Goal: Find specific page/section: Find specific page/section

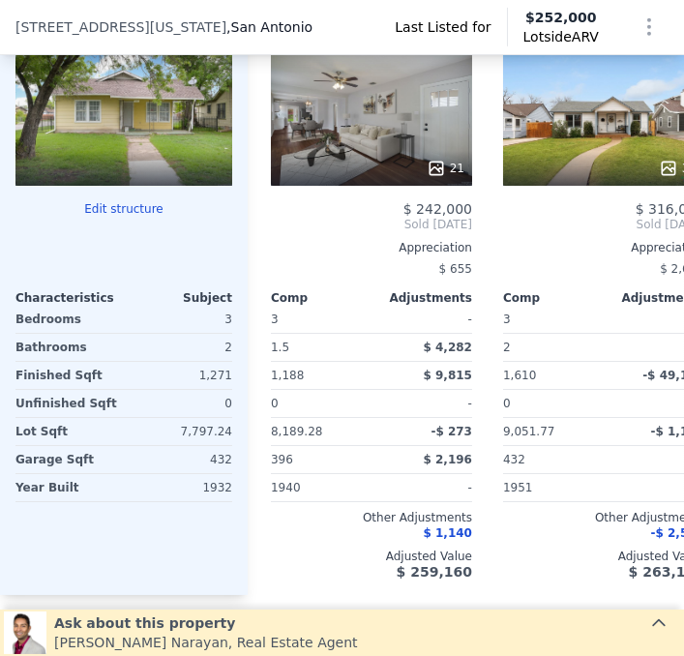
scroll to position [1889, 0]
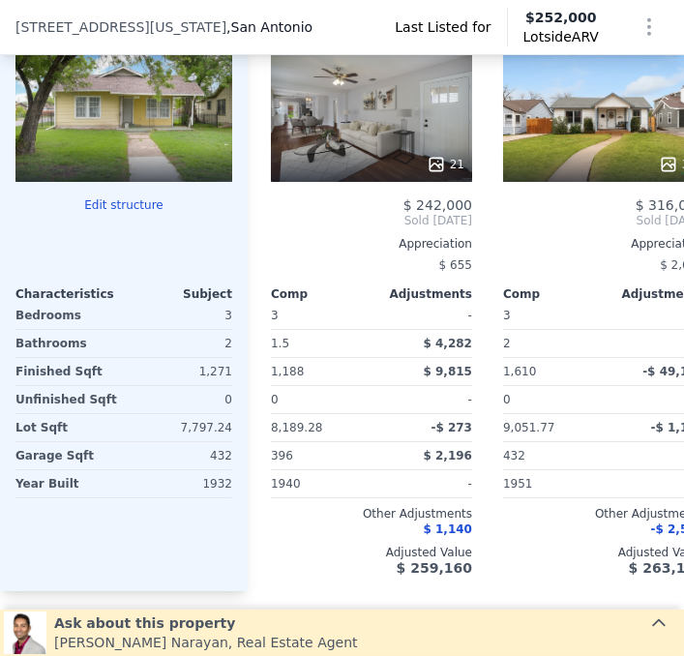
click at [167, 146] on div at bounding box center [123, 112] width 217 height 139
click at [121, 149] on div at bounding box center [123, 112] width 217 height 139
click at [116, 161] on div at bounding box center [123, 112] width 217 height 139
click at [112, 166] on div at bounding box center [123, 112] width 217 height 139
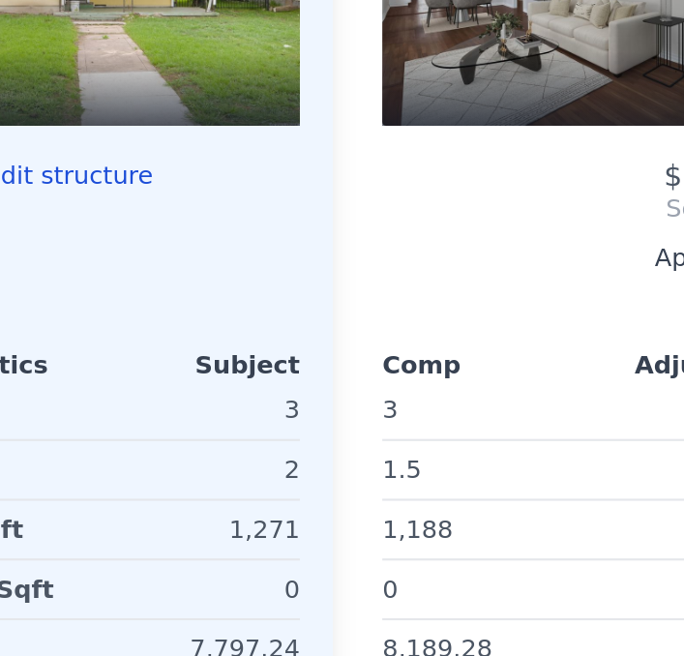
scroll to position [1891, 0]
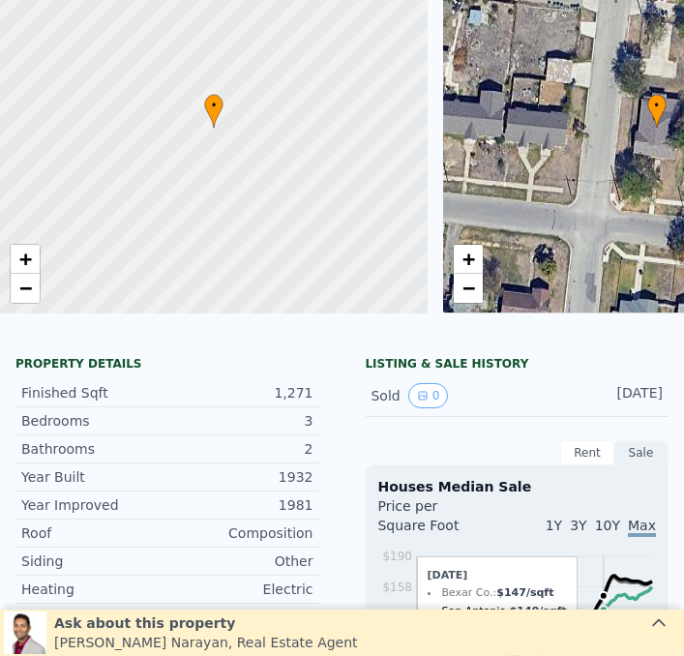
scroll to position [7, 0]
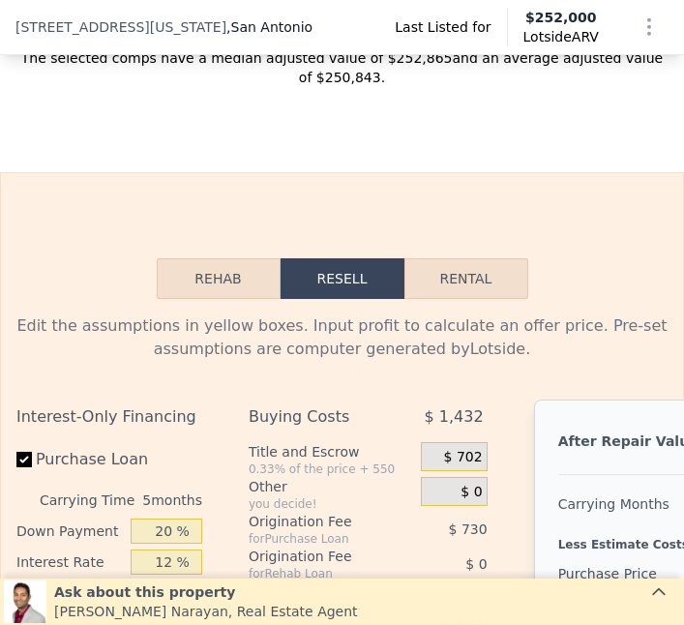
scroll to position [2443, 0]
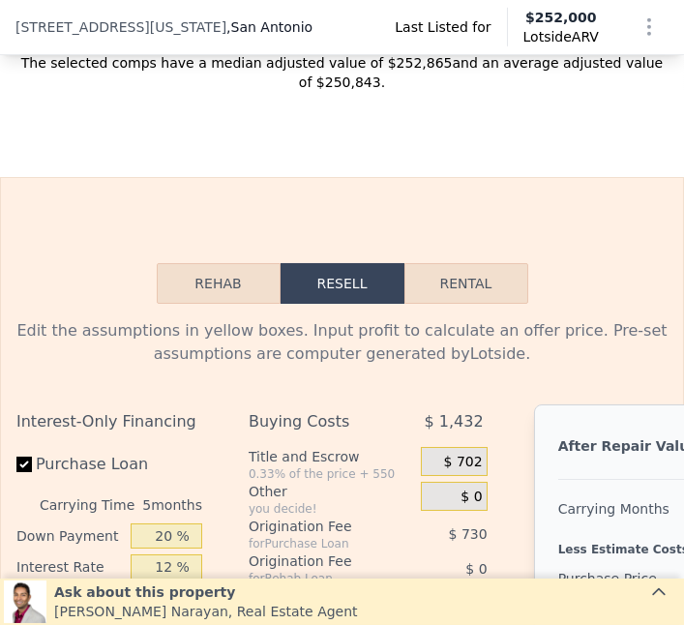
click at [199, 296] on button "Rehab" at bounding box center [219, 283] width 124 height 41
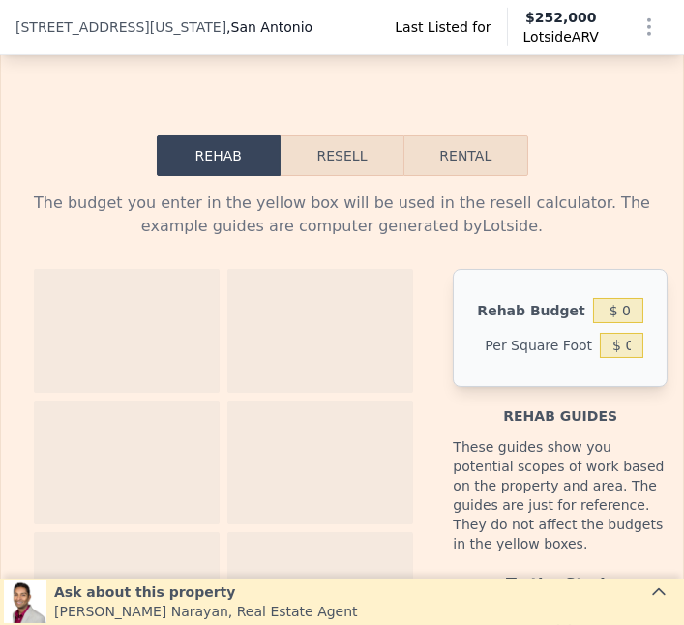
scroll to position [2551, 0]
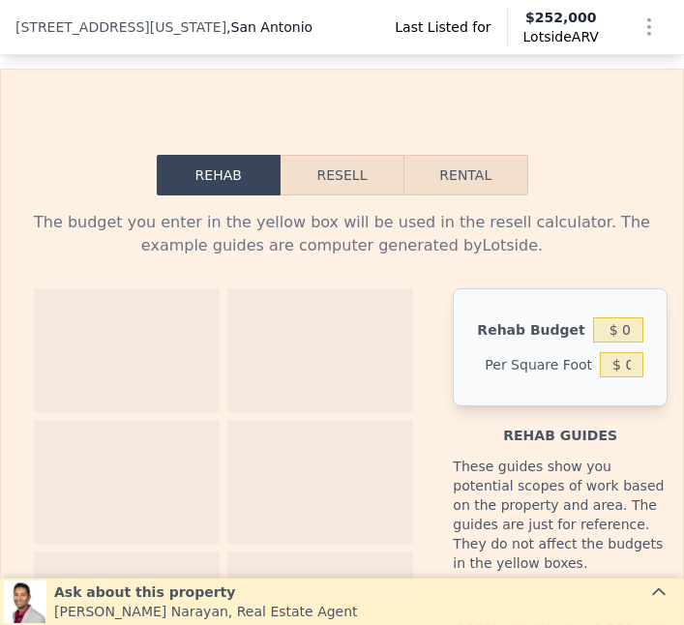
click at [120, 347] on div at bounding box center [127, 350] width 186 height 124
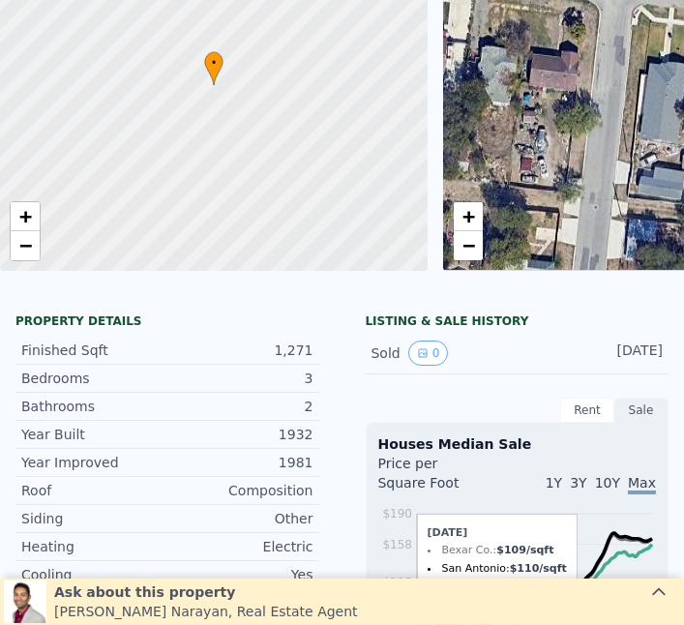
scroll to position [7, 0]
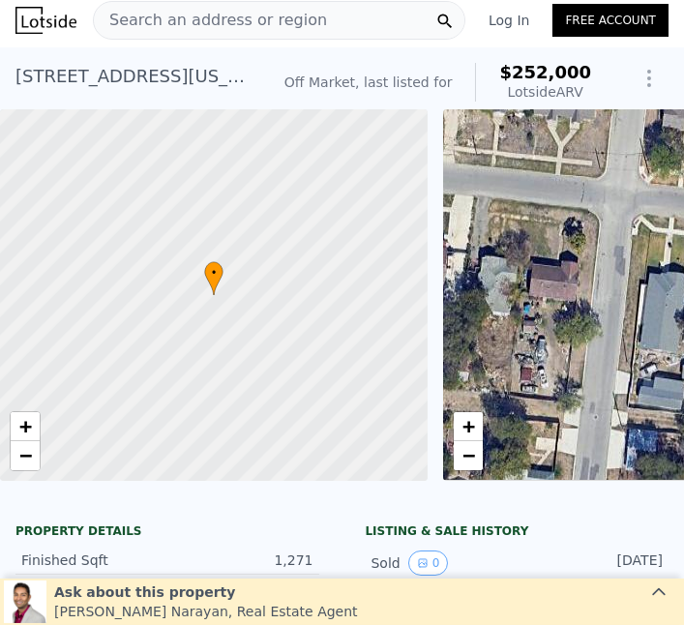
click at [115, 78] on div "1851 Texas Ave , San Antonio , TX 78228" at bounding box center [134, 76] width 238 height 27
click at [133, 80] on div "1851 Texas Ave , San Antonio , TX 78228" at bounding box center [134, 76] width 238 height 27
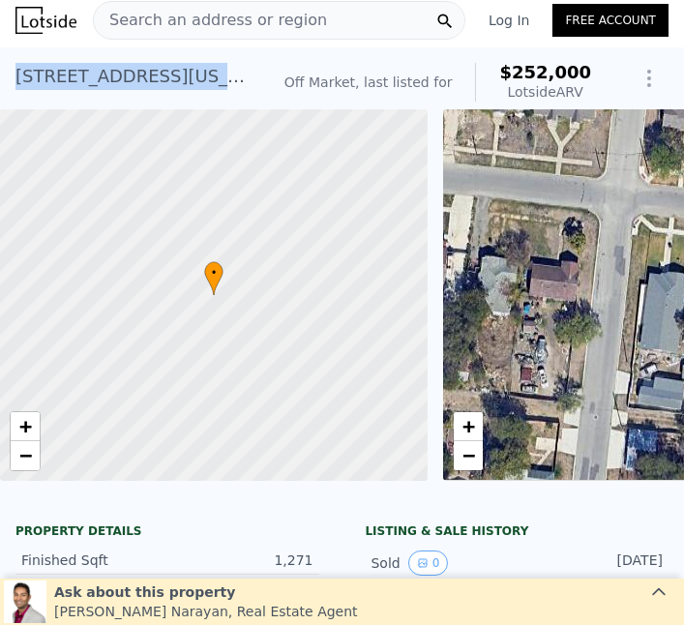
copy div "1851 Texas Ave , San Antonio , TX 78228"
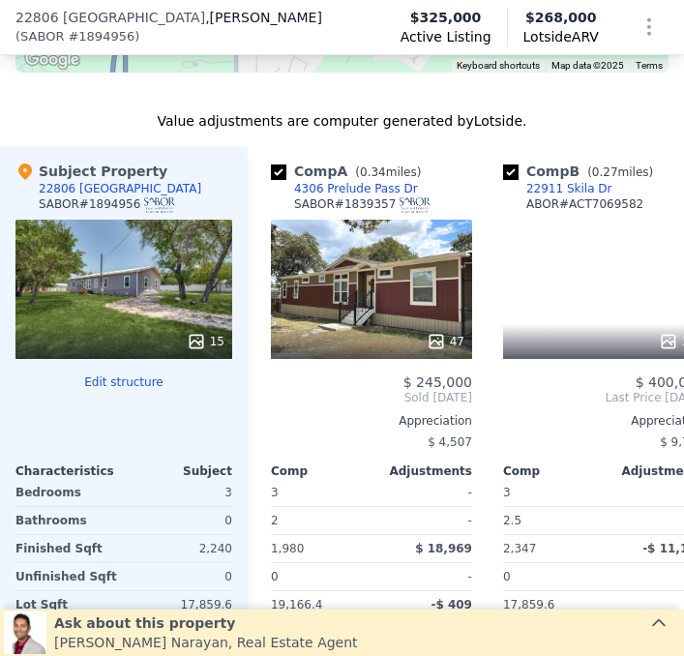
scroll to position [1810, 0]
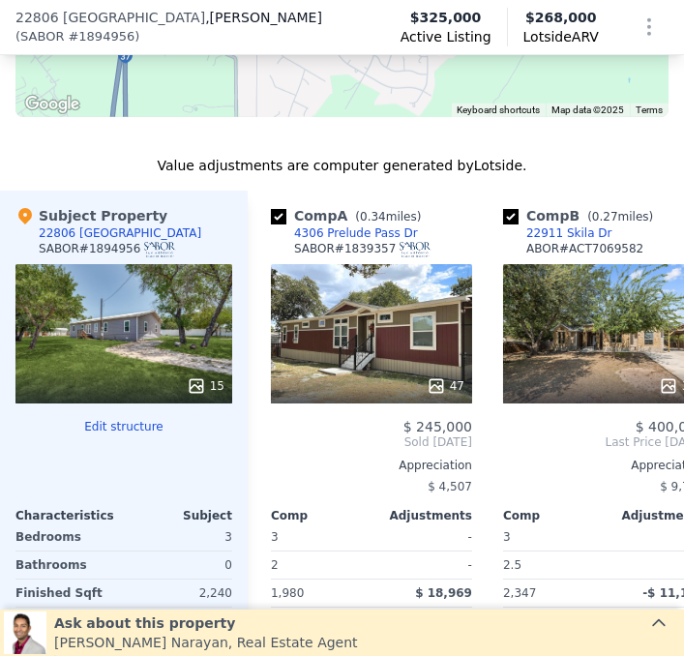
click at [133, 322] on div "15" at bounding box center [123, 333] width 217 height 139
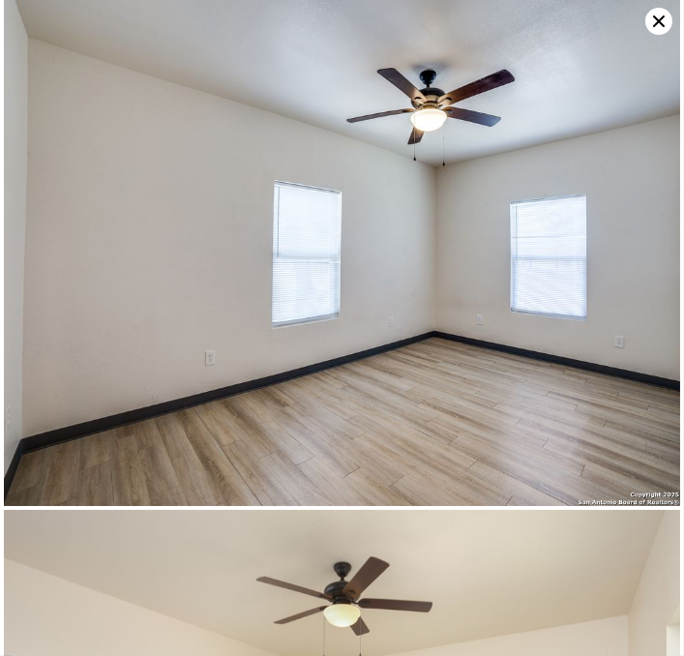
scroll to position [4083, 0]
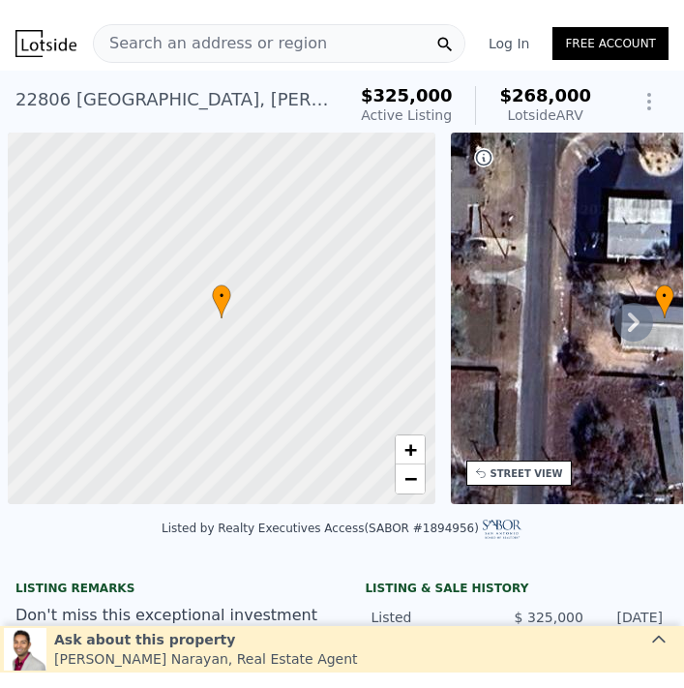
scroll to position [0, 8]
